Goal: Check status: Check status

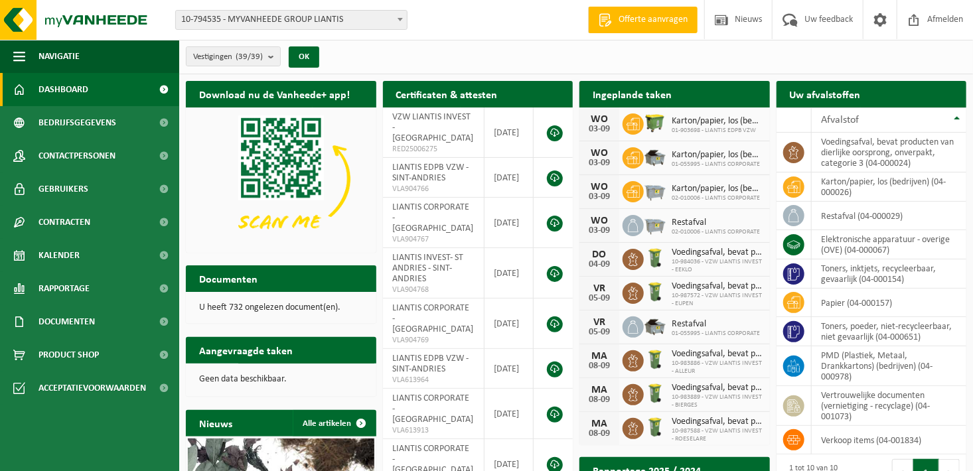
click at [402, 15] on span at bounding box center [400, 19] width 13 height 17
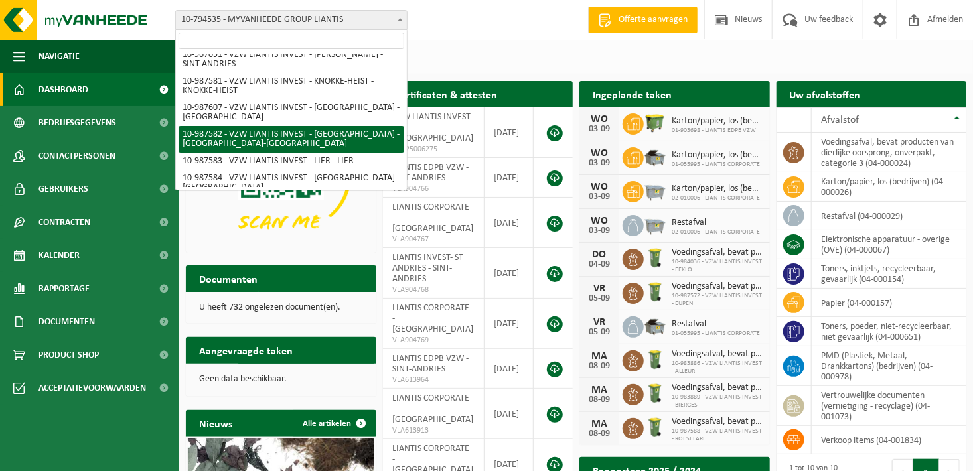
scroll to position [465, 0]
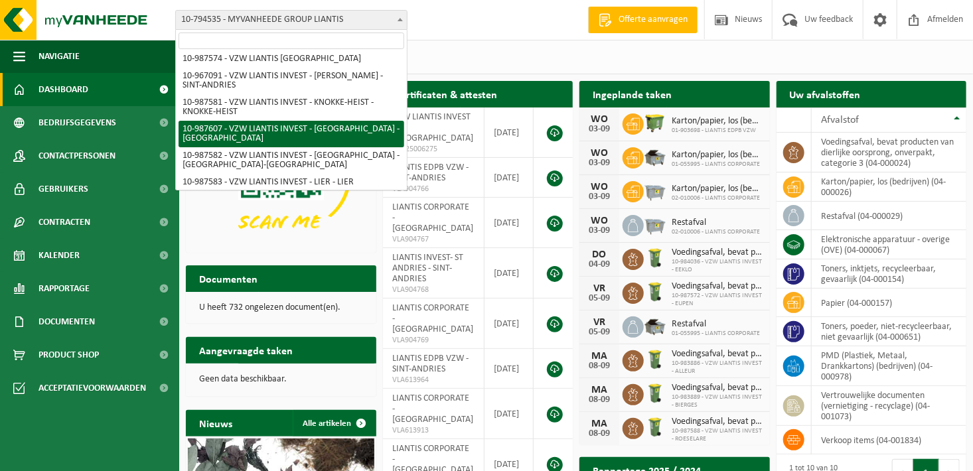
select select "167263"
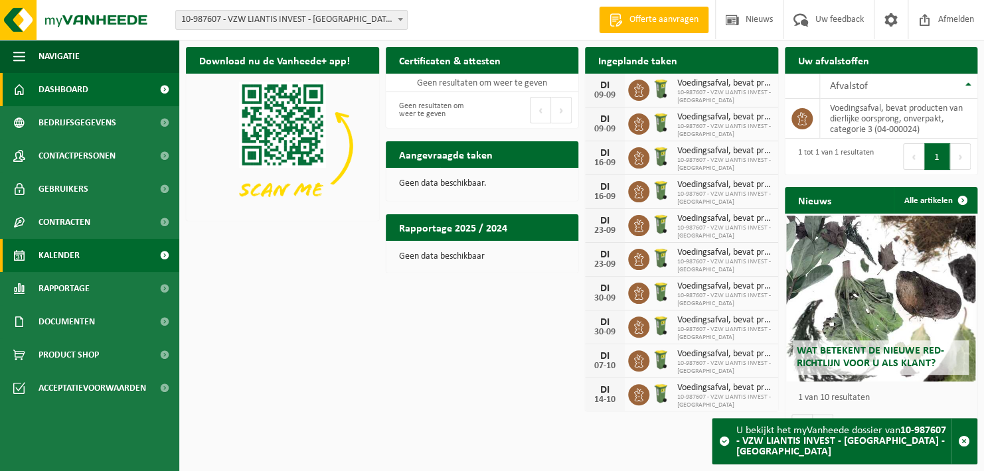
click at [51, 256] on span "Kalender" at bounding box center [58, 255] width 41 height 33
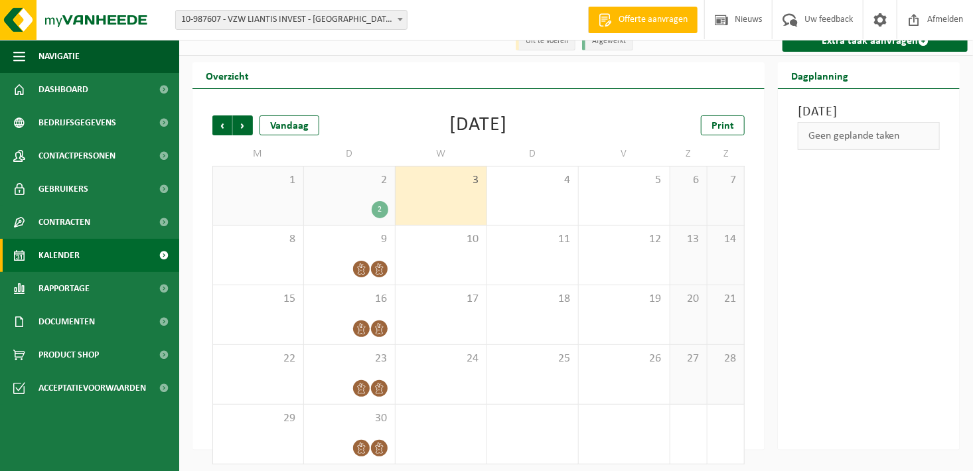
scroll to position [21, 0]
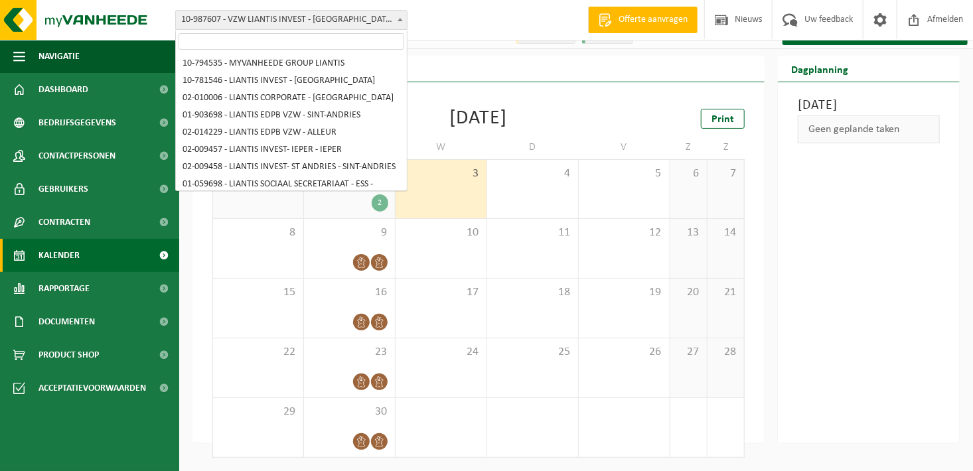
click at [365, 25] on span "10-987607 - VZW LIANTIS INVEST - [GEOGRAPHIC_DATA] - [GEOGRAPHIC_DATA]" at bounding box center [291, 20] width 231 height 19
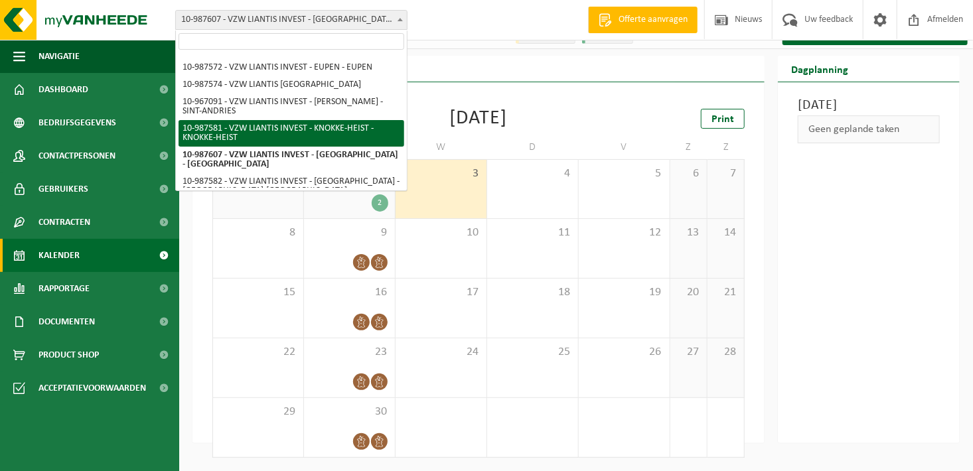
scroll to position [373, 0]
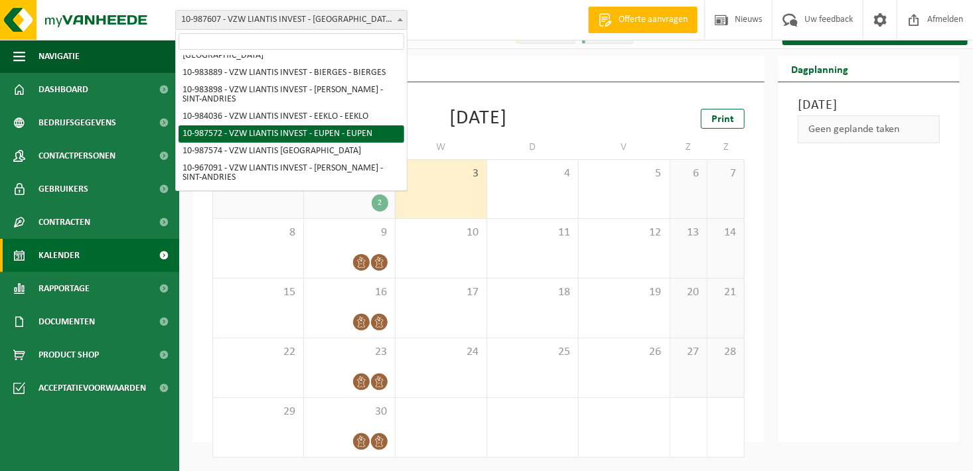
select select "167241"
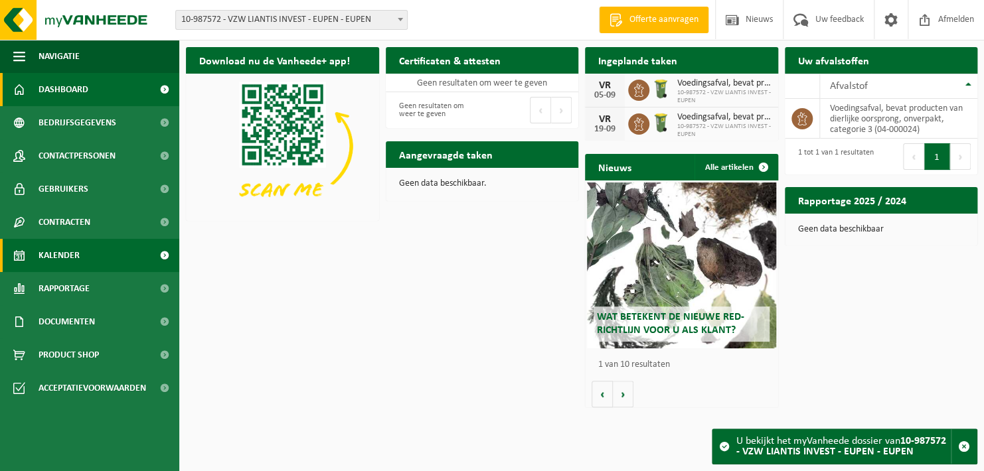
click at [80, 256] on link "Kalender" at bounding box center [89, 255] width 179 height 33
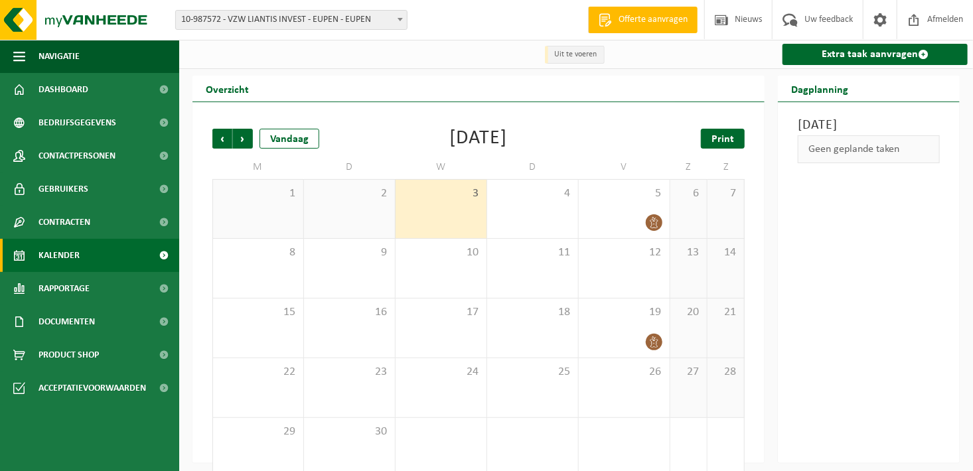
click at [734, 137] on link "Print" at bounding box center [723, 139] width 44 height 20
click at [240, 149] on span "Volgende" at bounding box center [243, 139] width 20 height 20
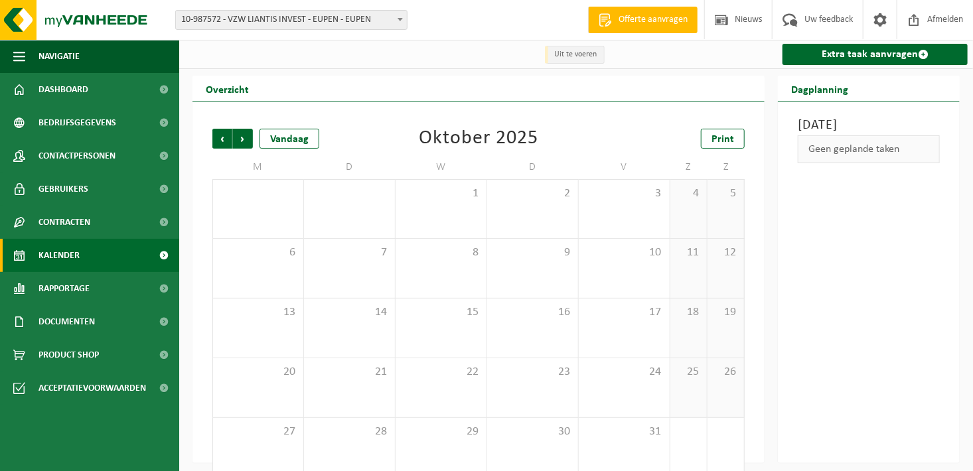
click at [368, 21] on span "10-987572 - VZW LIANTIS INVEST - EUPEN - EUPEN" at bounding box center [291, 20] width 231 height 19
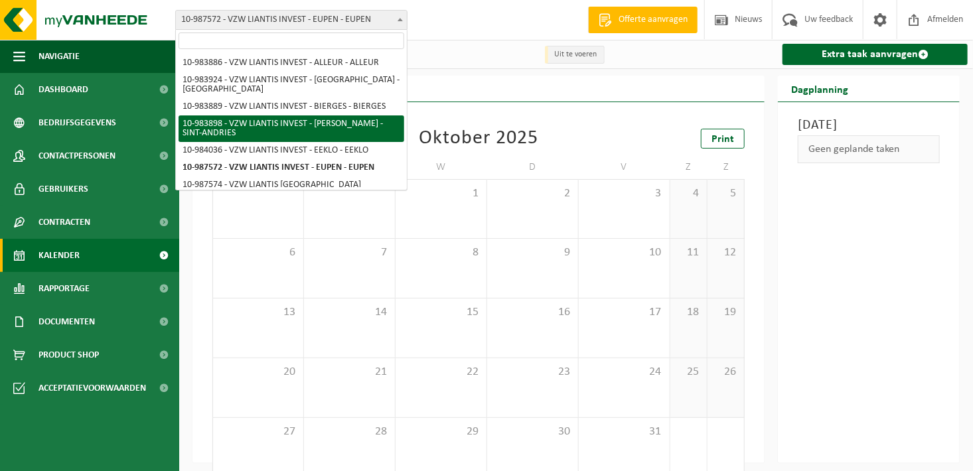
scroll to position [352, 0]
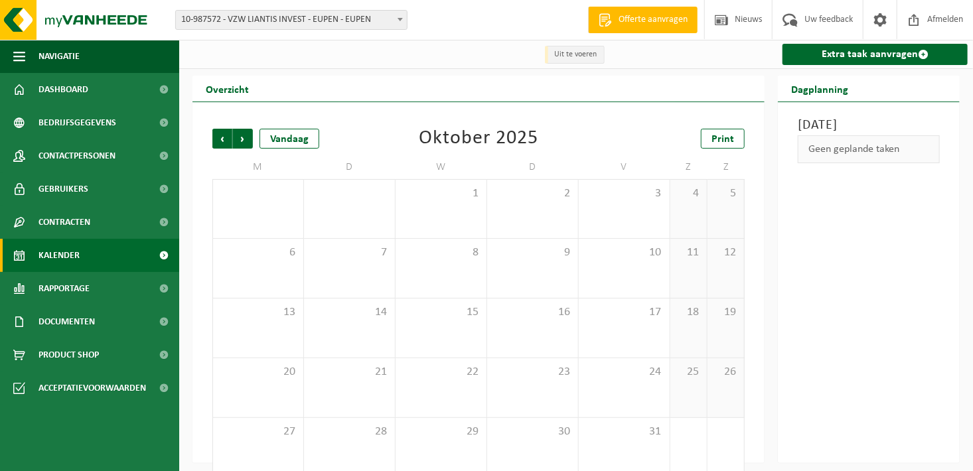
click at [498, 21] on div "Vestiging: 10-794535 - MYVANHEEDE GROUP LIANTIS 10-781546 - LIANTIS INVEST - BR…" at bounding box center [486, 20] width 973 height 40
click at [367, 24] on span "10-987572 - VZW LIANTIS INVEST - EUPEN - EUPEN" at bounding box center [291, 20] width 231 height 19
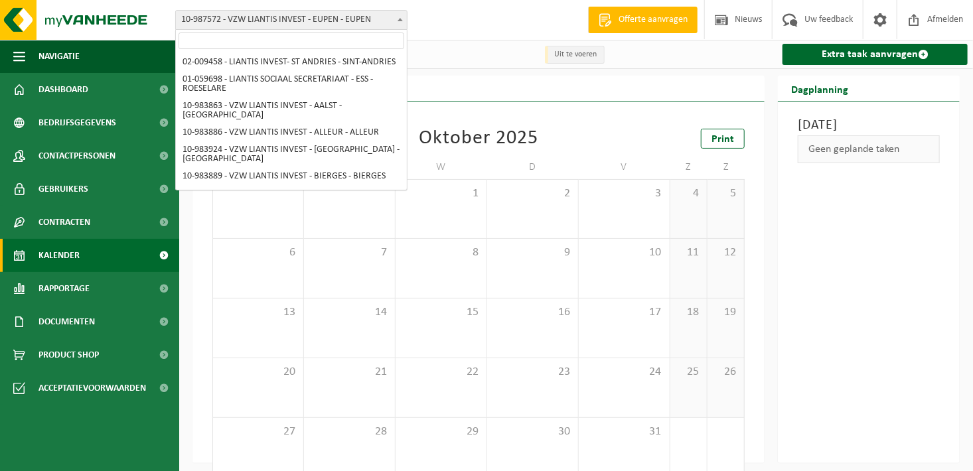
scroll to position [240, 0]
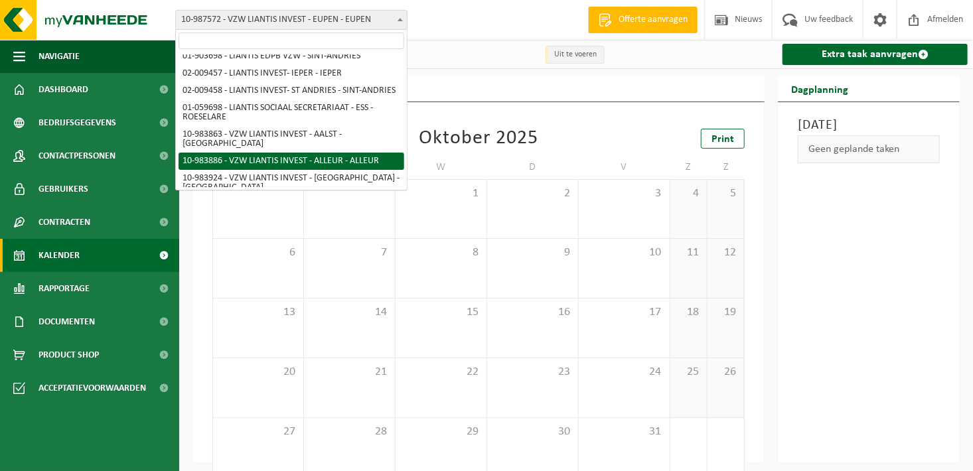
select select "163498"
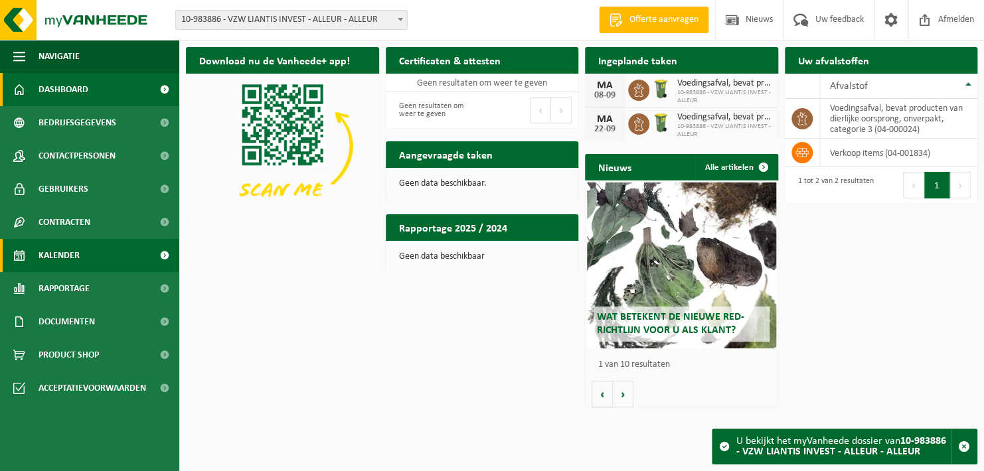
click at [68, 248] on span "Kalender" at bounding box center [58, 255] width 41 height 33
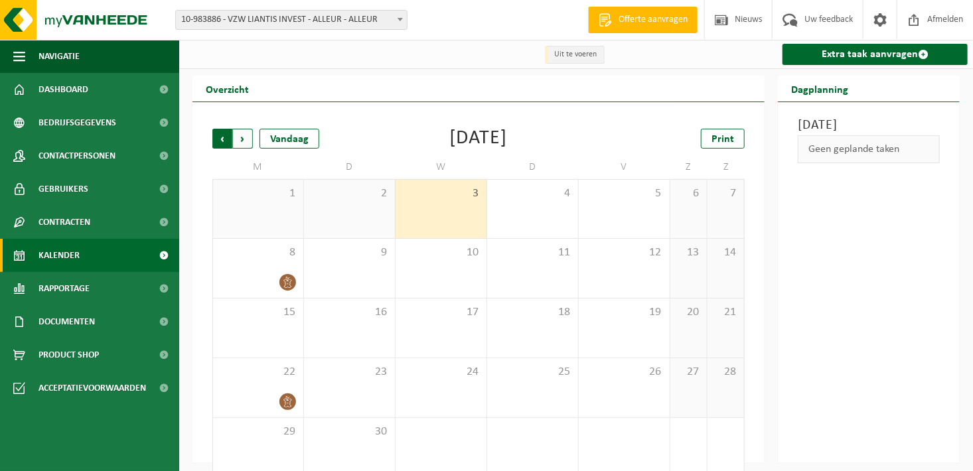
click at [242, 137] on span "Volgende" at bounding box center [243, 139] width 20 height 20
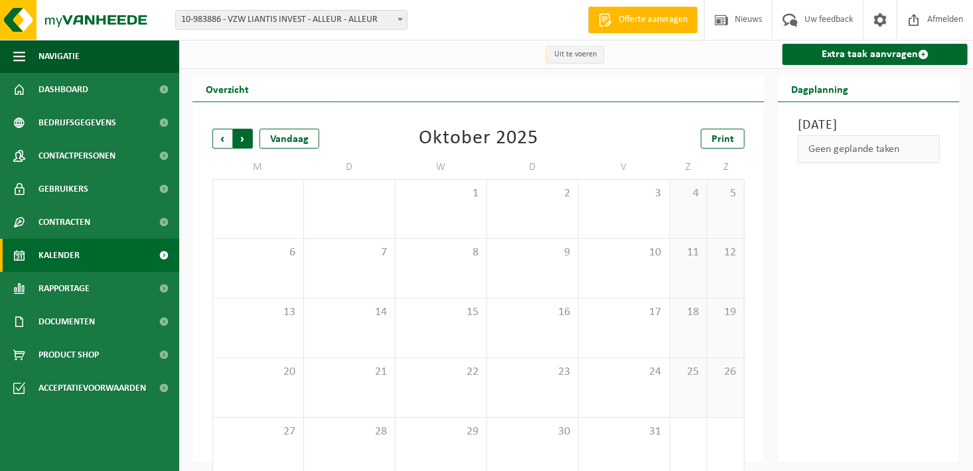
click at [219, 143] on span "Vorige" at bounding box center [222, 139] width 20 height 20
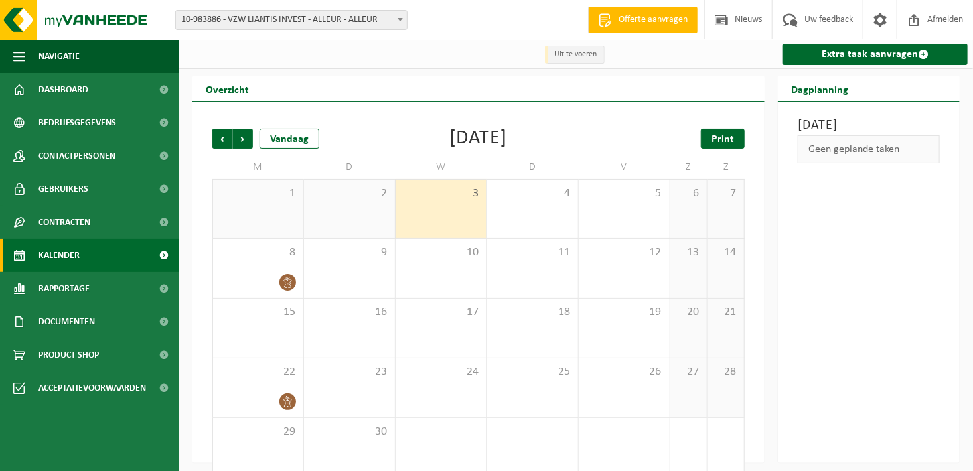
click at [733, 138] on span "Print" at bounding box center [722, 139] width 23 height 11
